Goal: Use online tool/utility: Utilize a website feature to perform a specific function

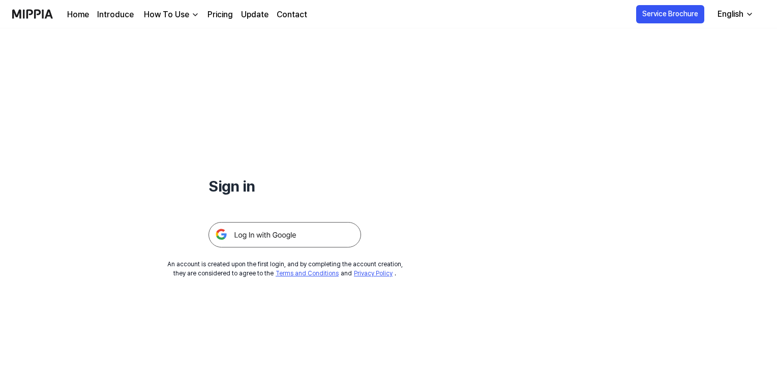
click at [299, 227] on img at bounding box center [285, 234] width 153 height 25
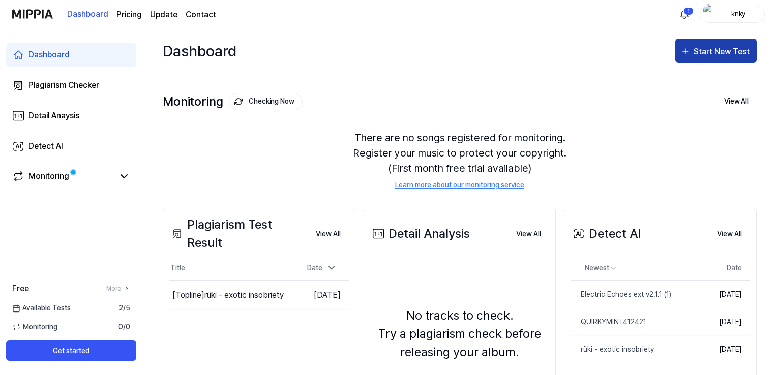
click at [696, 50] on div "Start New Test" at bounding box center [723, 51] width 58 height 13
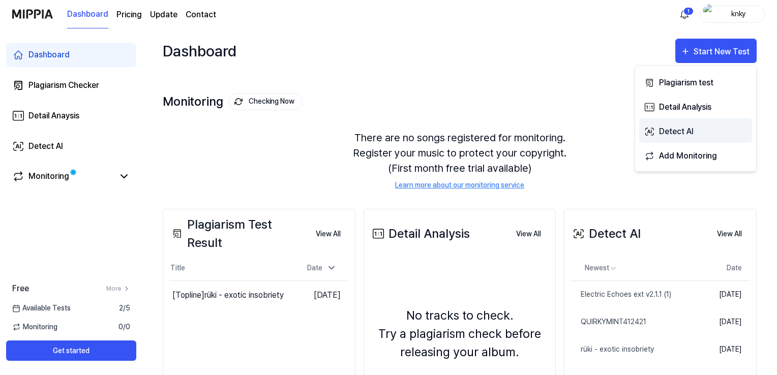
click at [668, 128] on div "Detect AI" at bounding box center [703, 131] width 89 height 13
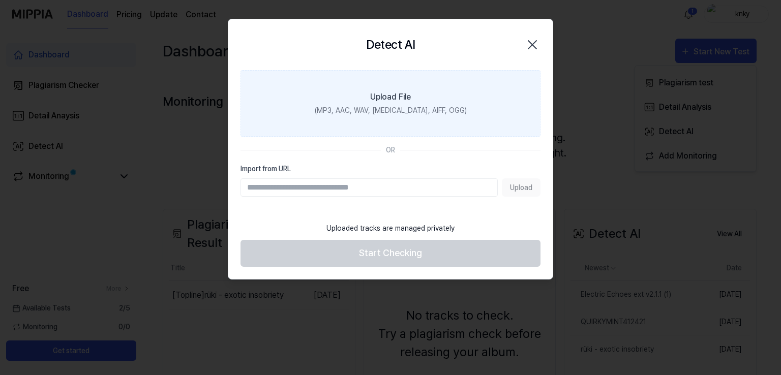
click at [418, 96] on label "Upload File (MP3, AAC, WAV, FLAC, AIFF, OGG)" at bounding box center [391, 103] width 300 height 67
click at [0, 0] on input "Upload File (MP3, AAC, WAV, FLAC, AIFF, OGG)" at bounding box center [0, 0] width 0 height 0
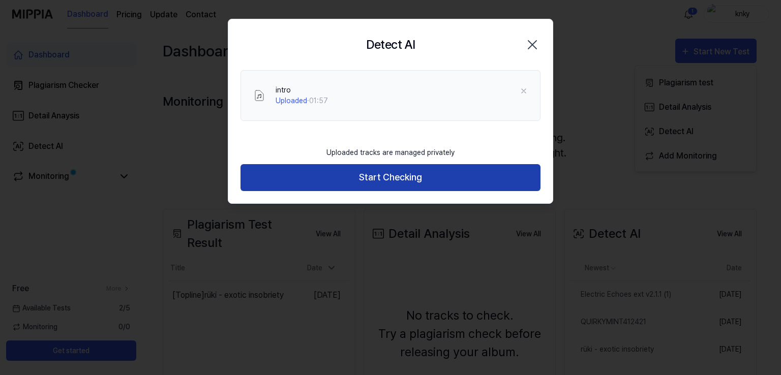
click at [391, 166] on button "Start Checking" at bounding box center [391, 177] width 300 height 27
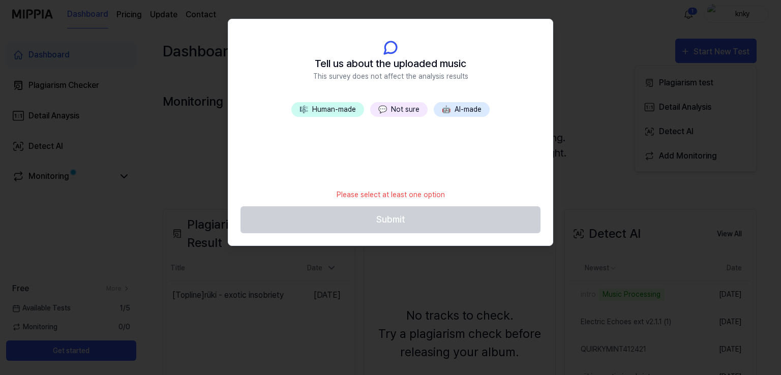
click at [393, 107] on button "💬 Not sure" at bounding box center [398, 109] width 57 height 15
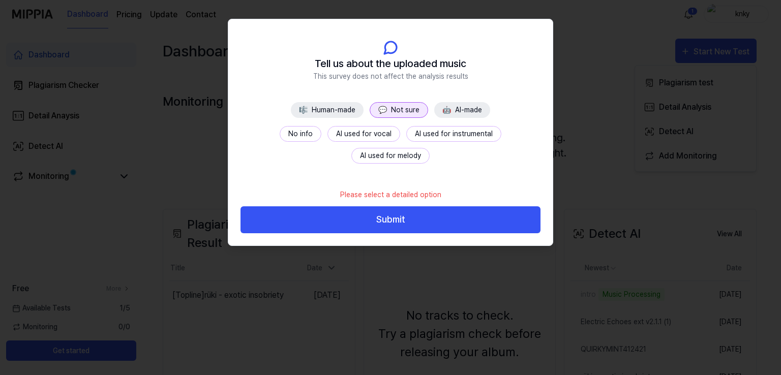
click at [280, 135] on button "No info" at bounding box center [301, 134] width 42 height 16
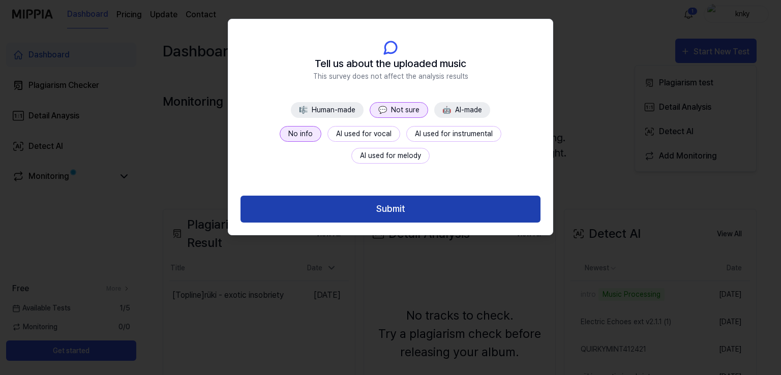
click at [401, 208] on button "Submit" at bounding box center [391, 209] width 300 height 27
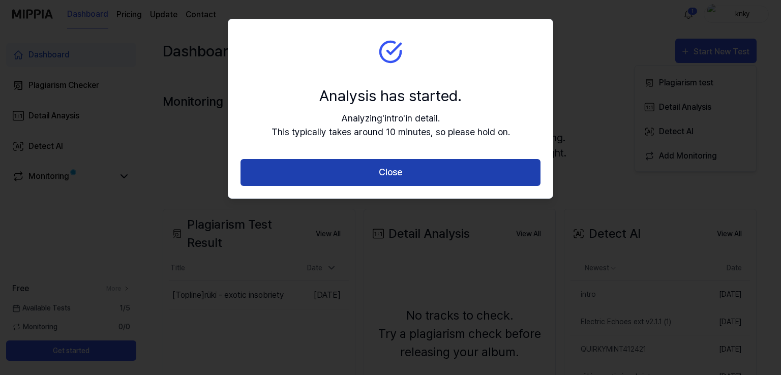
click at [367, 165] on button "Close" at bounding box center [391, 172] width 300 height 27
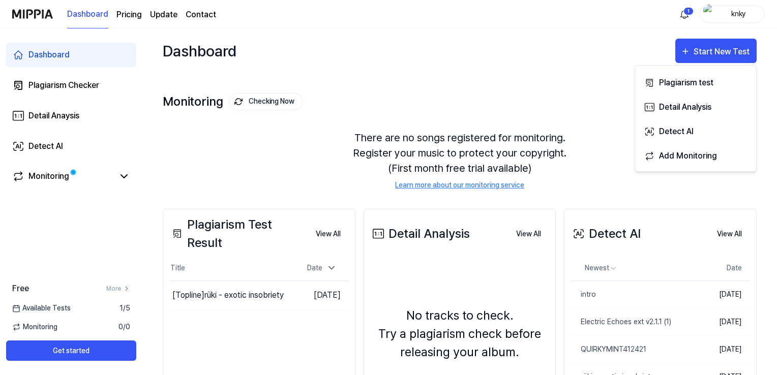
click at [582, 62] on div "Dashboard Start New Test" at bounding box center [460, 50] width 594 height 45
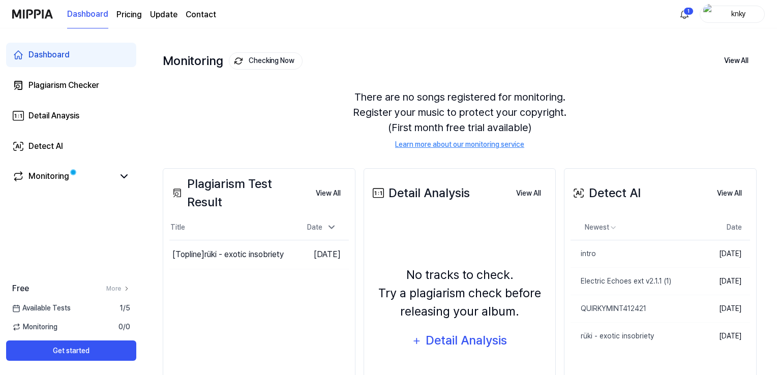
scroll to position [102, 0]
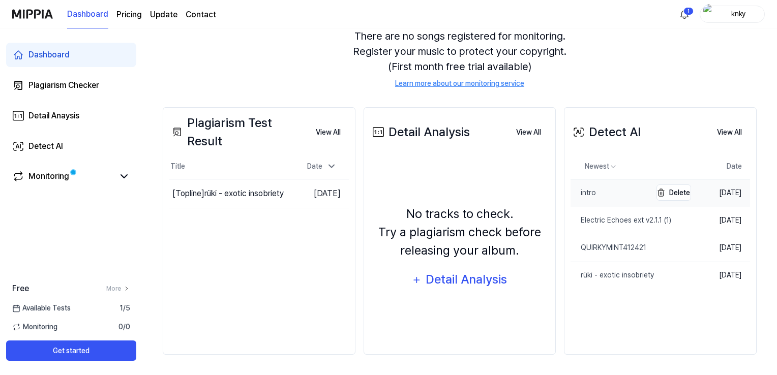
click at [602, 191] on link "intro" at bounding box center [611, 193] width 80 height 27
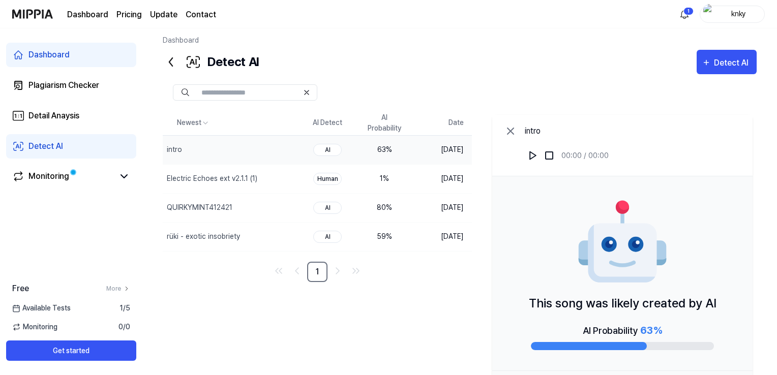
scroll to position [52, 0]
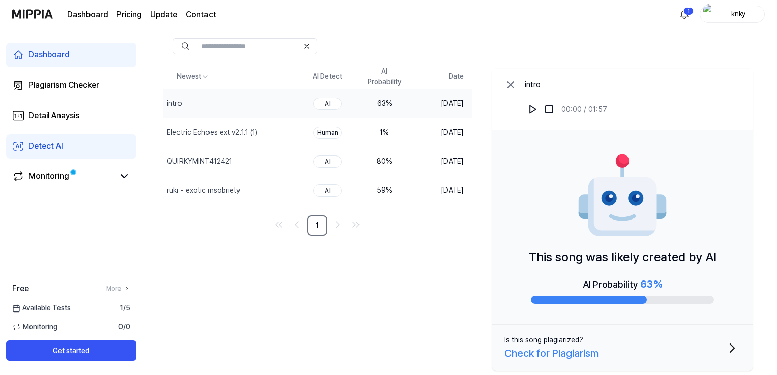
click at [483, 256] on div "Newest AI Detect AI Probability Date intro Delete AI 63 % Aug 12, 2025 Electric…" at bounding box center [460, 220] width 594 height 311
click at [509, 84] on icon at bounding box center [511, 85] width 12 height 12
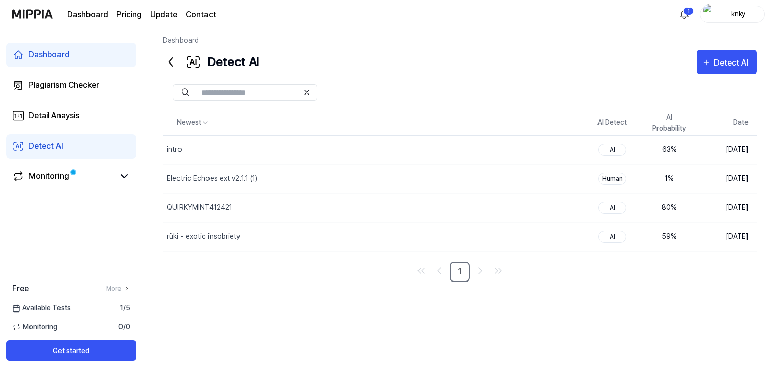
scroll to position [6, 0]
click at [716, 58] on div "Detect AI" at bounding box center [733, 62] width 38 height 13
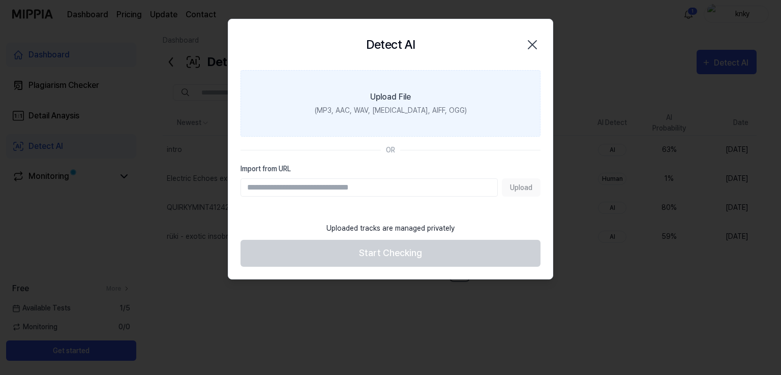
click at [395, 95] on div "Upload File" at bounding box center [390, 97] width 41 height 12
click at [0, 0] on input "Upload File (MP3, AAC, WAV, FLAC, AIFF, OGG)" at bounding box center [0, 0] width 0 height 0
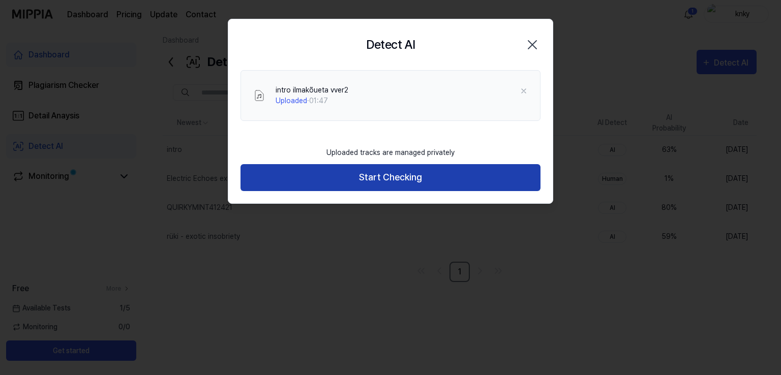
click at [395, 182] on button "Start Checking" at bounding box center [391, 177] width 300 height 27
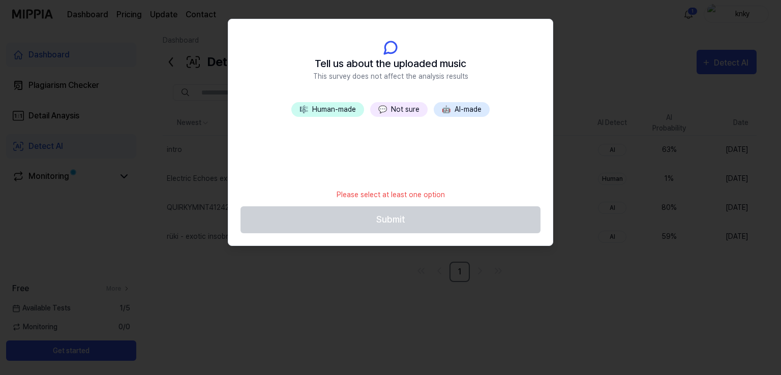
click at [338, 108] on button "🎼 Human-made" at bounding box center [327, 109] width 73 height 15
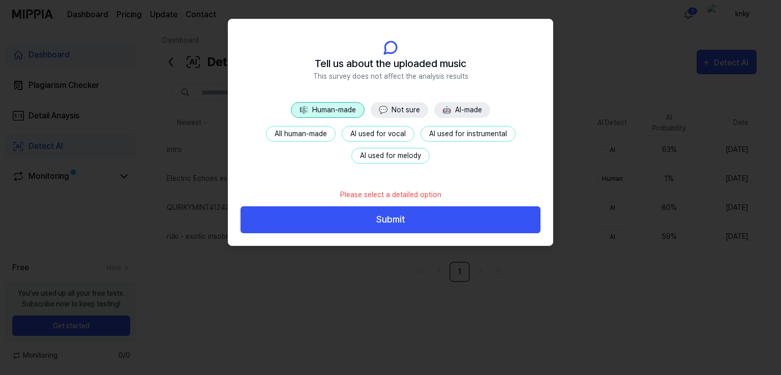
click at [384, 109] on span "💬" at bounding box center [383, 110] width 9 height 8
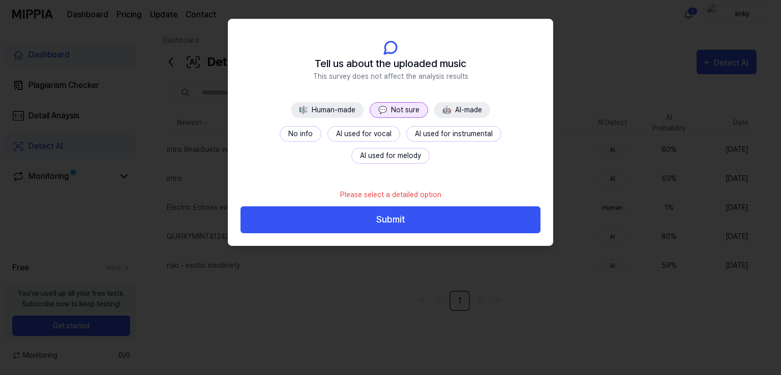
click at [280, 132] on button "No info" at bounding box center [301, 134] width 42 height 16
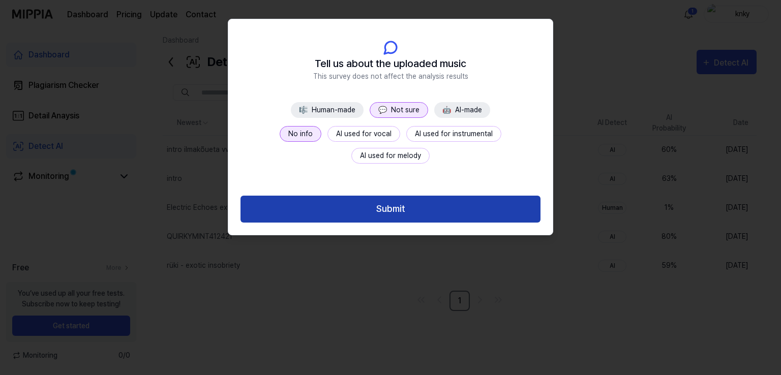
click at [397, 209] on button "Submit" at bounding box center [391, 209] width 300 height 27
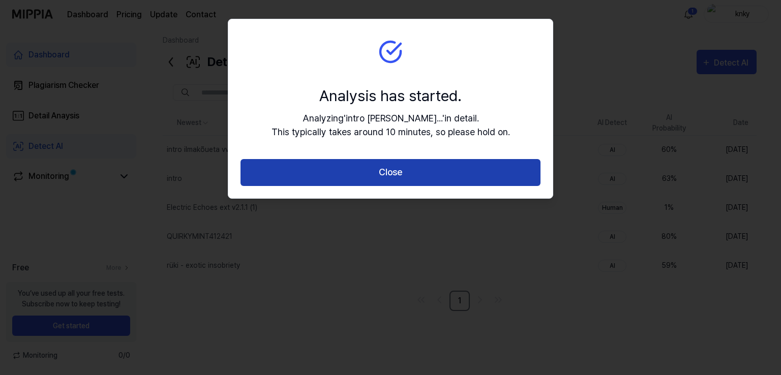
click at [367, 177] on button "Close" at bounding box center [391, 172] width 300 height 27
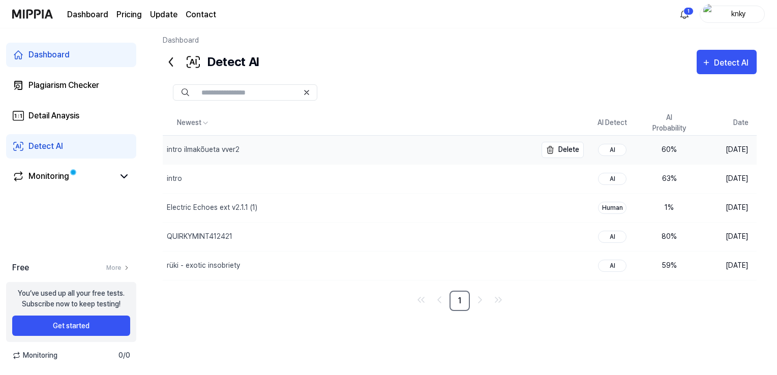
click at [413, 155] on div "intro ilmakõueta vver2" at bounding box center [350, 150] width 374 height 28
